Goal: Task Accomplishment & Management: Manage account settings

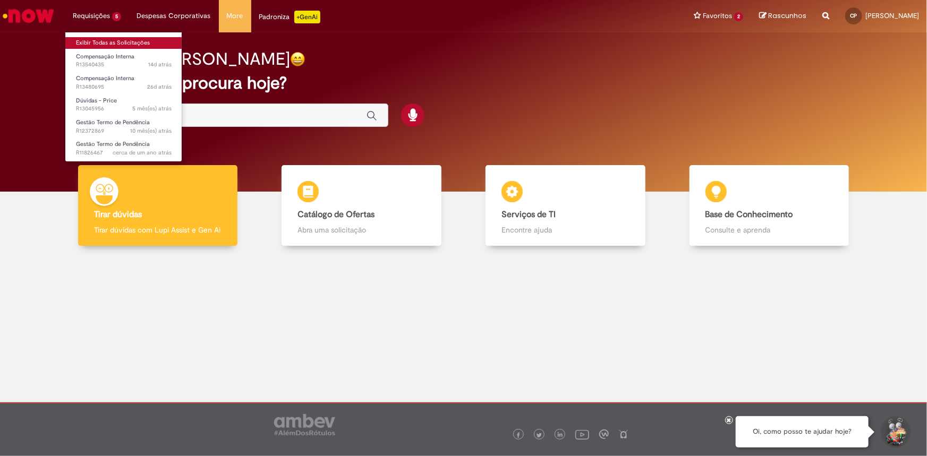
click at [125, 39] on link "Exibir Todas as Solicitações" at bounding box center [123, 43] width 117 height 12
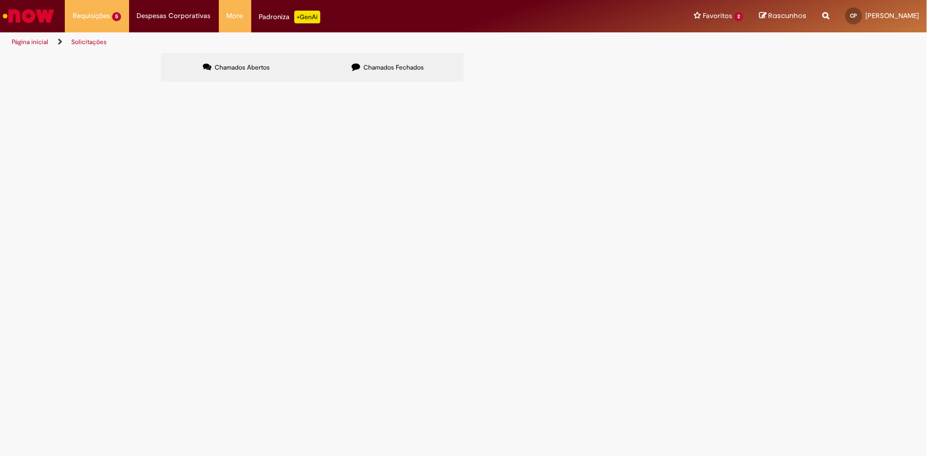
click at [0, 0] on span "Compensação Interna" at bounding box center [0, 0] width 0 height 0
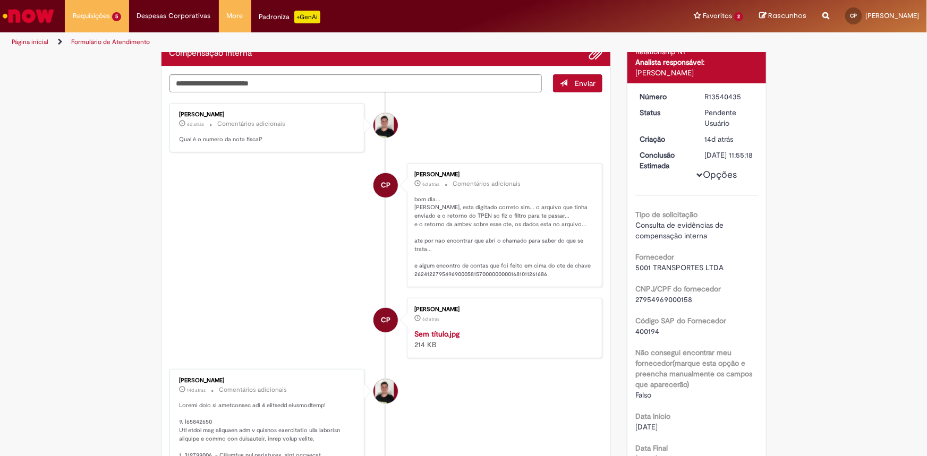
scroll to position [96, 0]
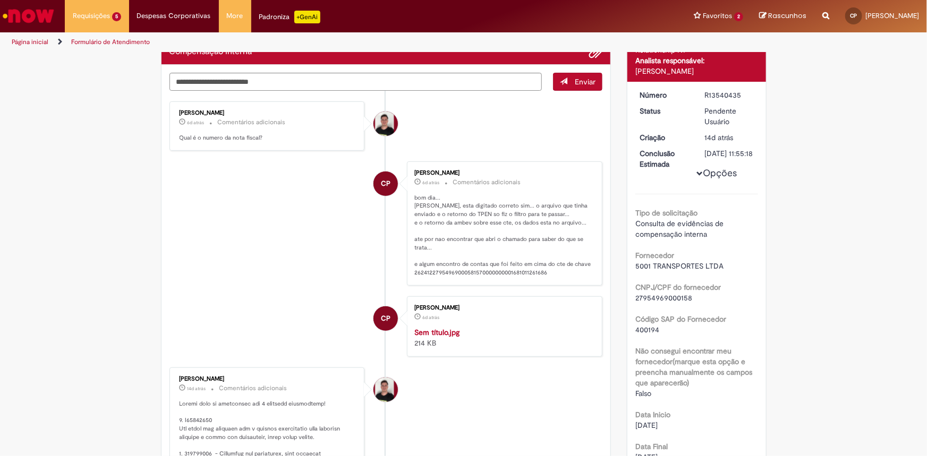
click at [525, 327] on img "Histórico de tíquete" at bounding box center [502, 327] width 177 height 0
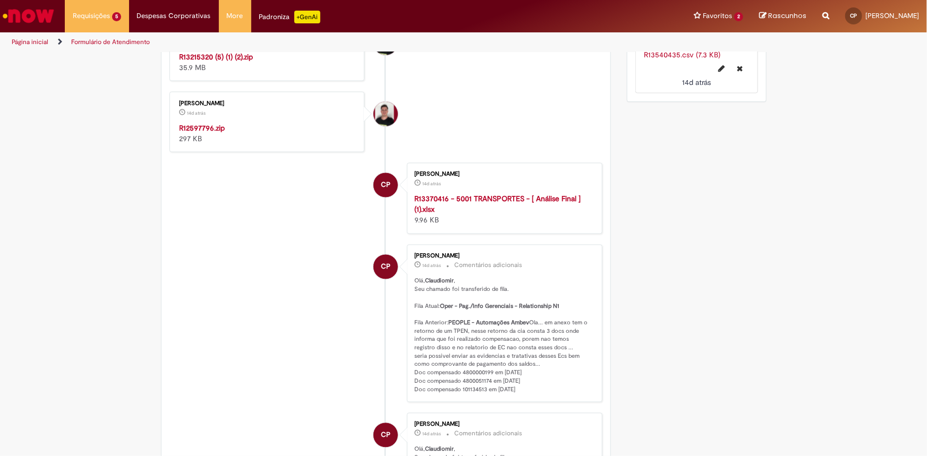
scroll to position [998, 0]
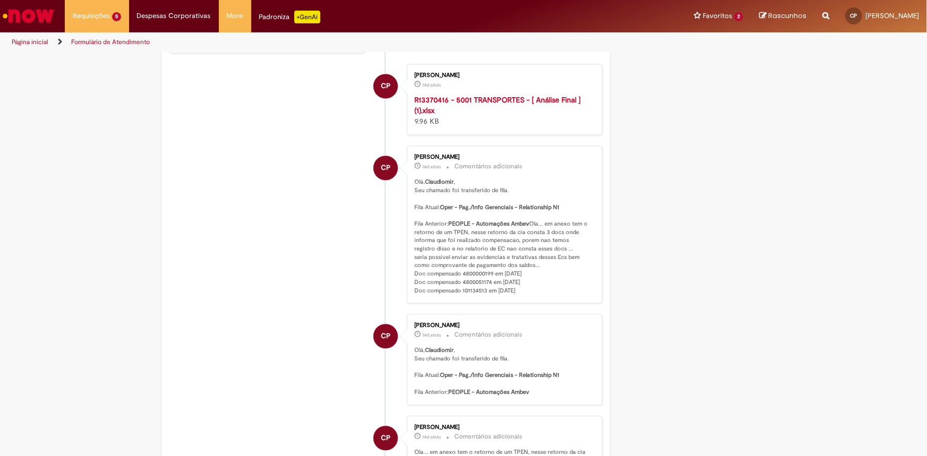
click at [499, 116] on strong "R13370416 - 5001 TRANSPORTES - [ Análise Final ] (1).xlsx" at bounding box center [497, 106] width 166 height 20
click at [900, 139] on div "Verificar Código de Barras Aguardando Aprovação Aguardando atendimento Em Atend…" at bounding box center [463, 112] width 927 height 2114
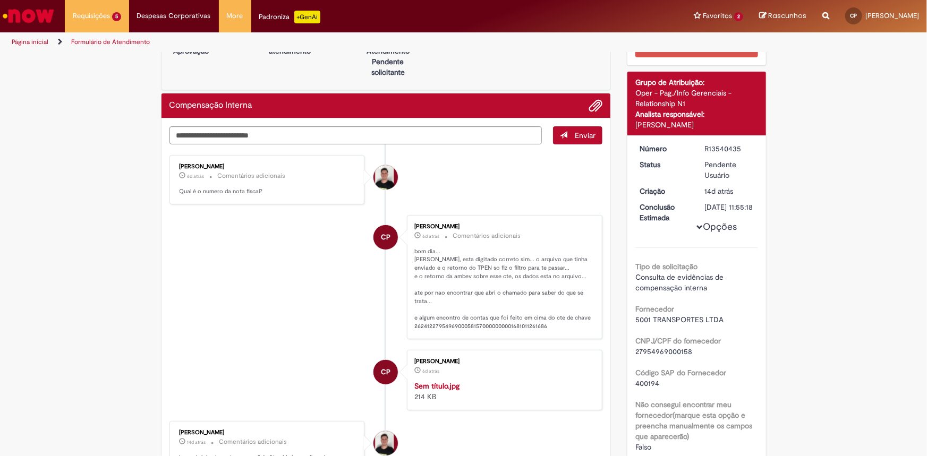
scroll to position [0, 0]
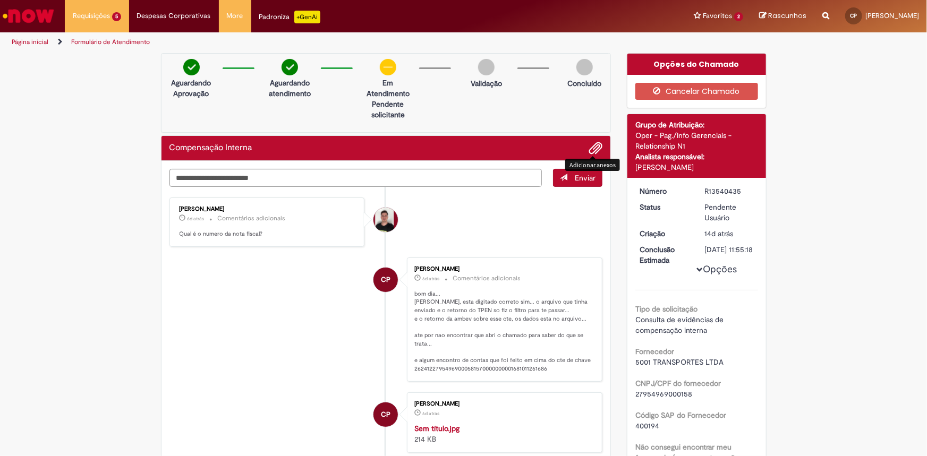
click at [595, 150] on span "Adicionar anexos" at bounding box center [595, 148] width 13 height 13
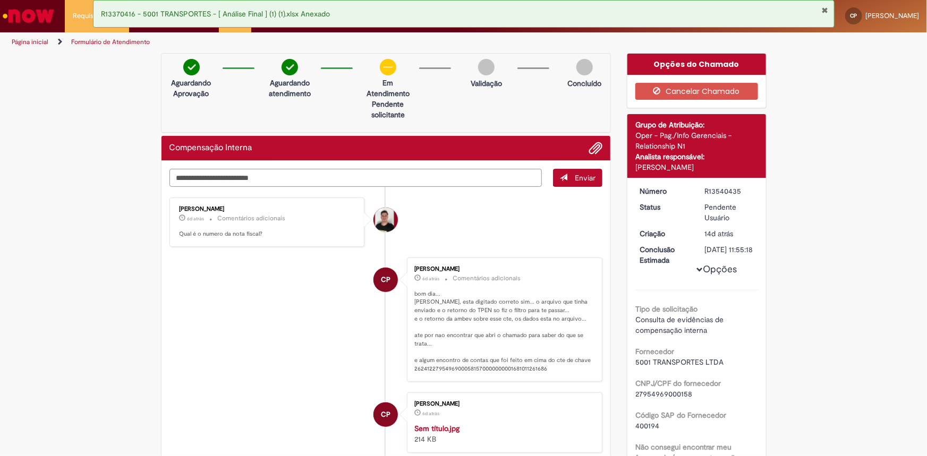
click at [204, 175] on textarea "Digite sua mensagem aqui..." at bounding box center [355, 178] width 373 height 18
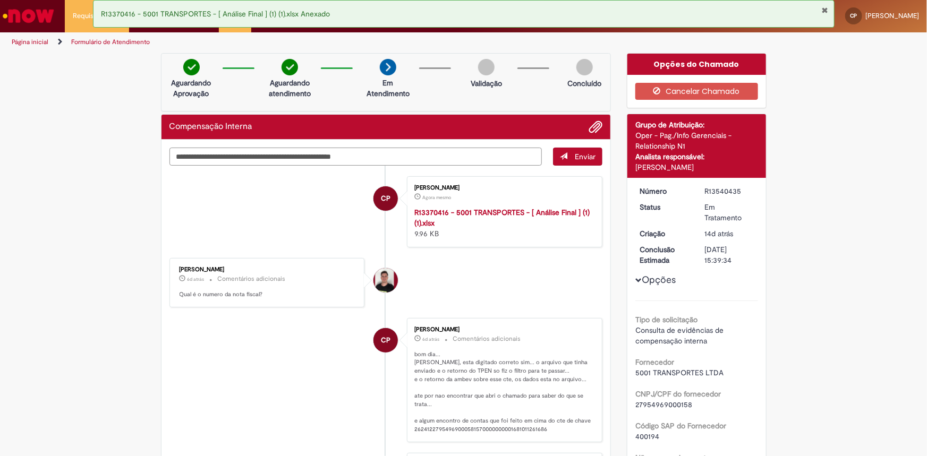
type textarea "**********"
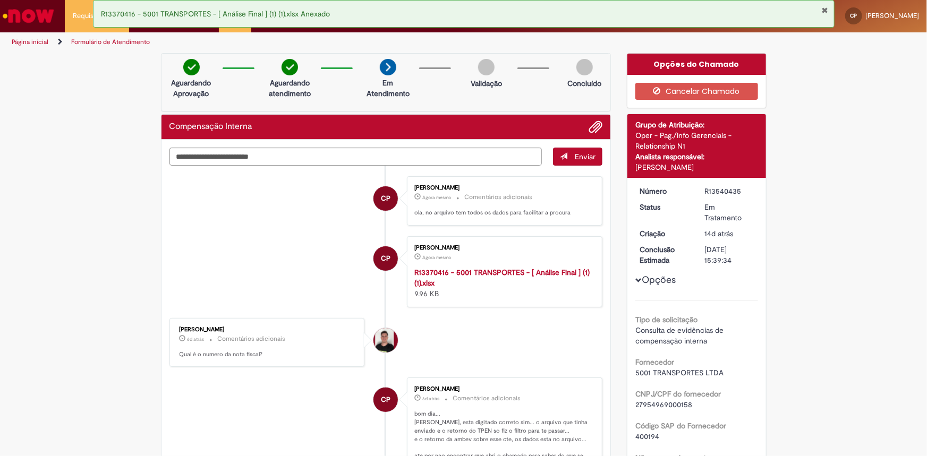
click at [826, 11] on button "Fechar Notificação" at bounding box center [825, 10] width 7 height 8
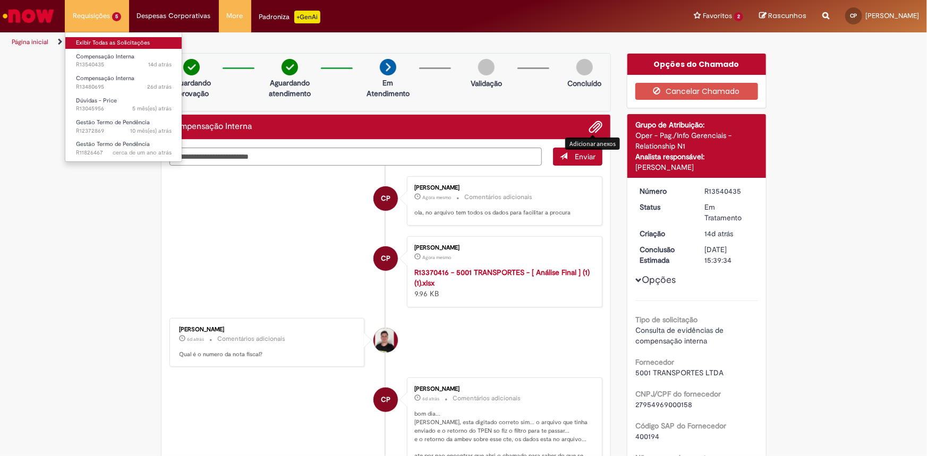
click at [98, 42] on link "Exibir Todas as Solicitações" at bounding box center [123, 43] width 117 height 12
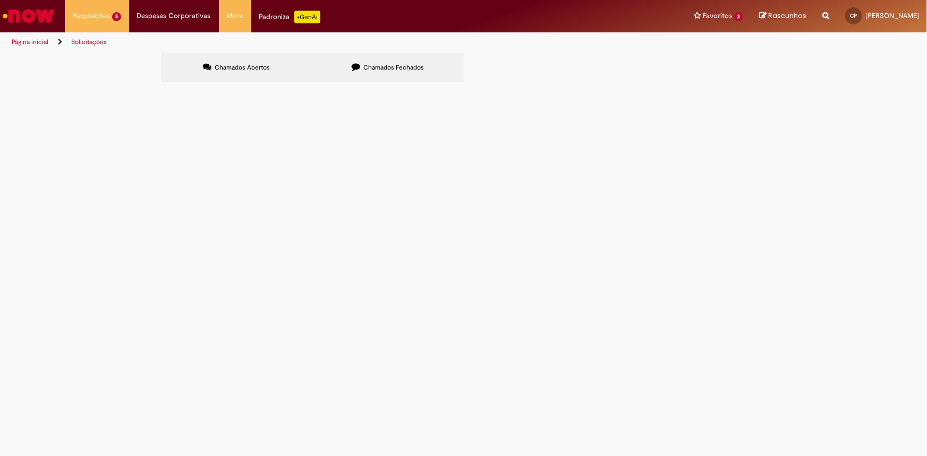
click at [0, 0] on span "Compensação Interna" at bounding box center [0, 0] width 0 height 0
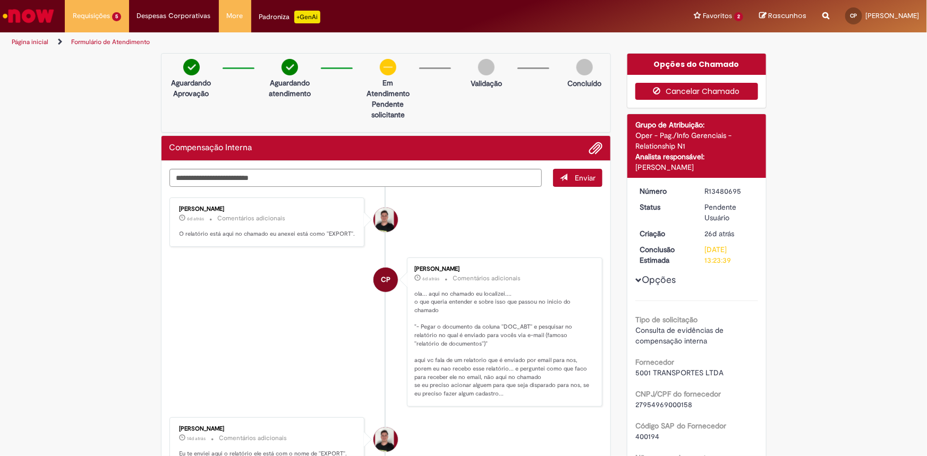
click at [691, 91] on button "Cancelar Chamado" at bounding box center [696, 91] width 123 height 17
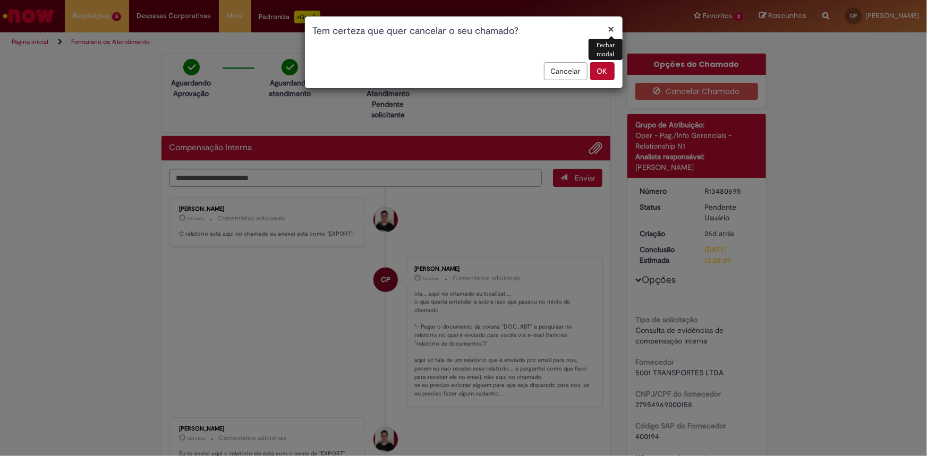
click at [599, 76] on button "OK" at bounding box center [602, 71] width 24 height 18
